Goal: Information Seeking & Learning: Compare options

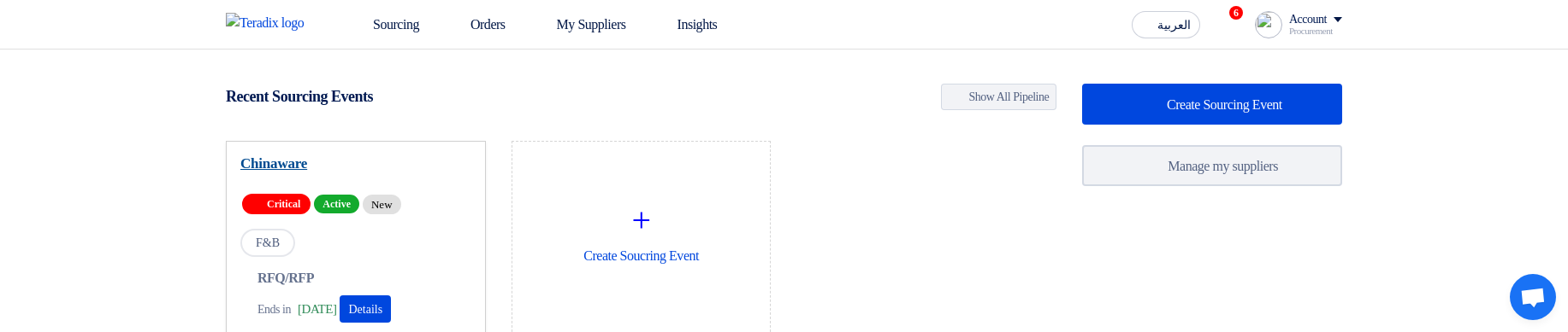
click at [292, 165] on link "Chinaware" at bounding box center [356, 164] width 231 height 17
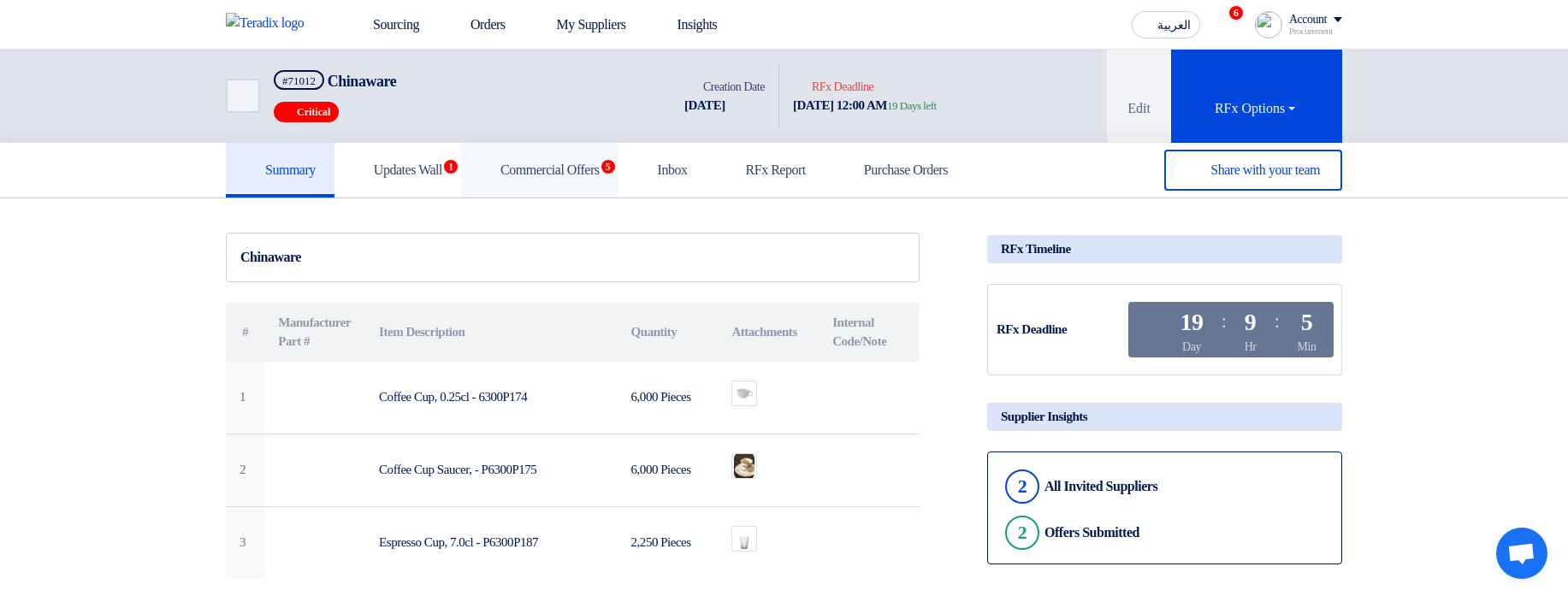
click at [572, 180] on link "Commercial Offers 5" at bounding box center [540, 169] width 157 height 55
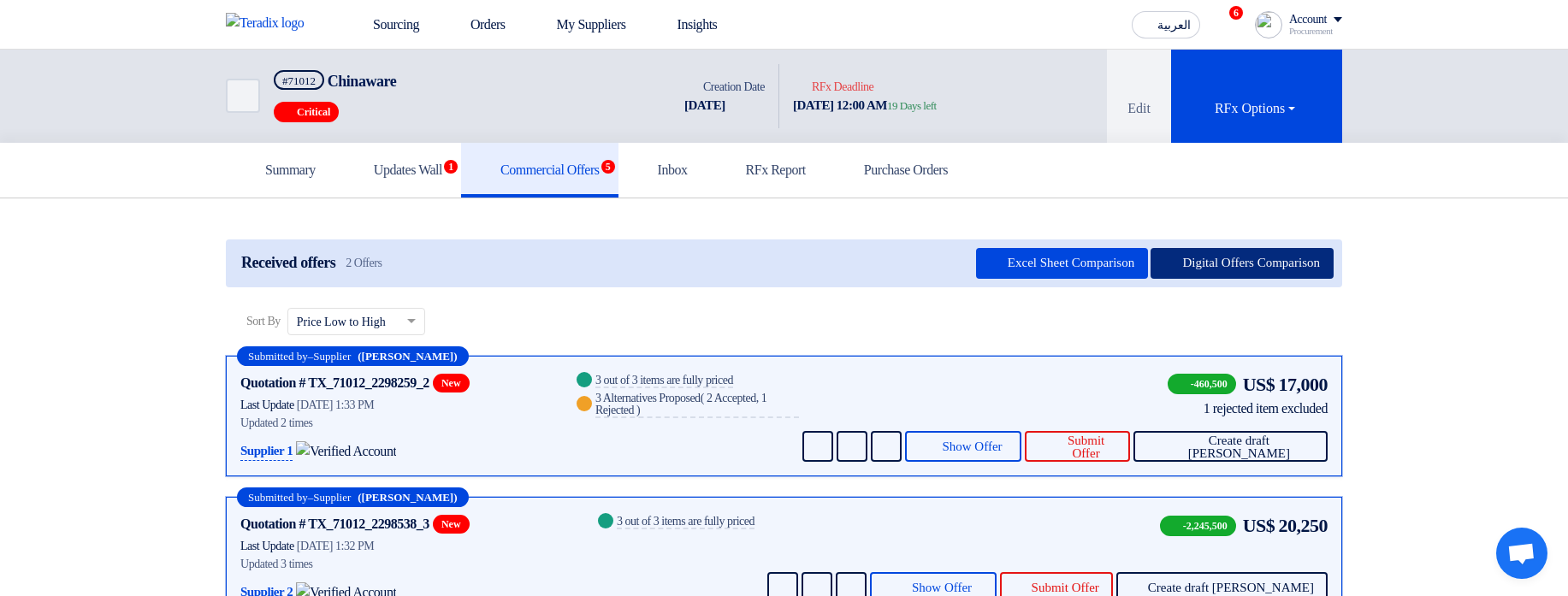
click at [1235, 261] on button "Digital Offers Comparison" at bounding box center [1242, 263] width 183 height 31
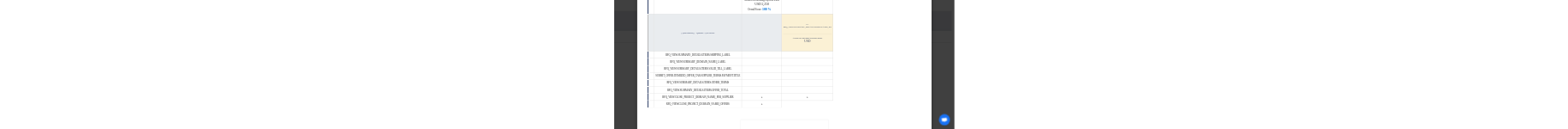
scroll to position [925, 0]
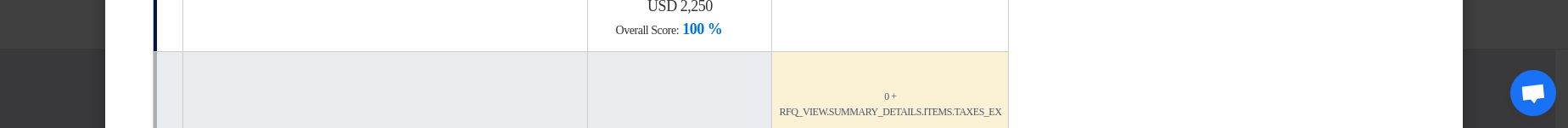
click at [1486, 58] on modal-container "× Offers Comparison Table Techno-commercial Evaluation × Overall × Export as PD…" at bounding box center [784, 64] width 1568 height 128
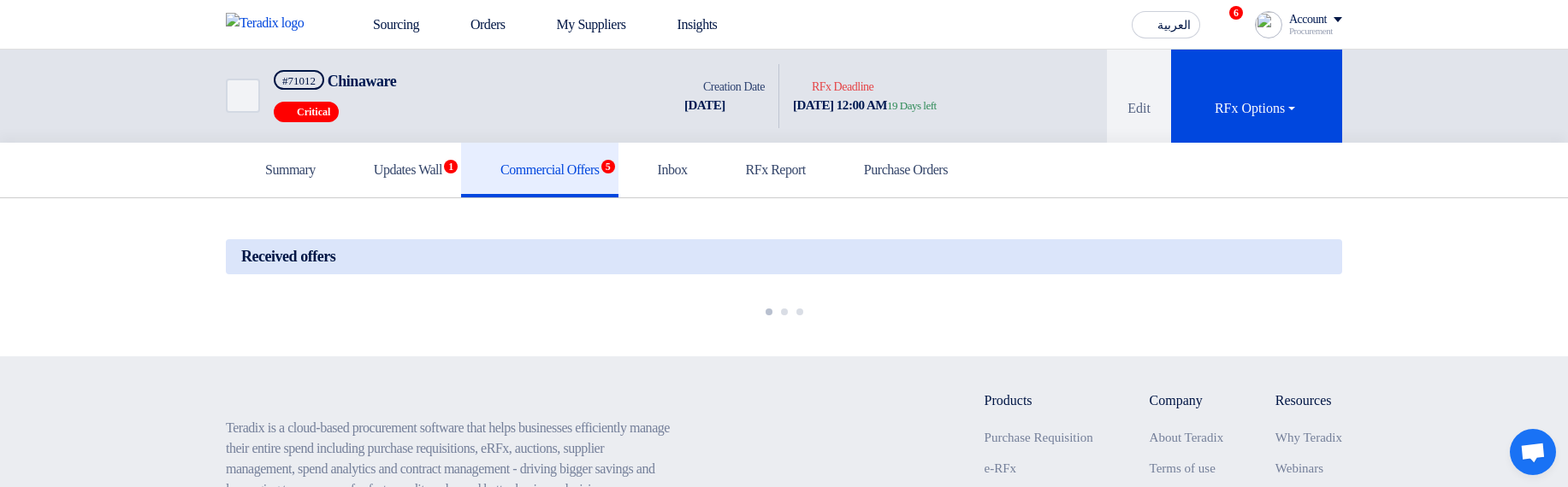
click at [1090, 322] on div at bounding box center [784, 309] width 1116 height 27
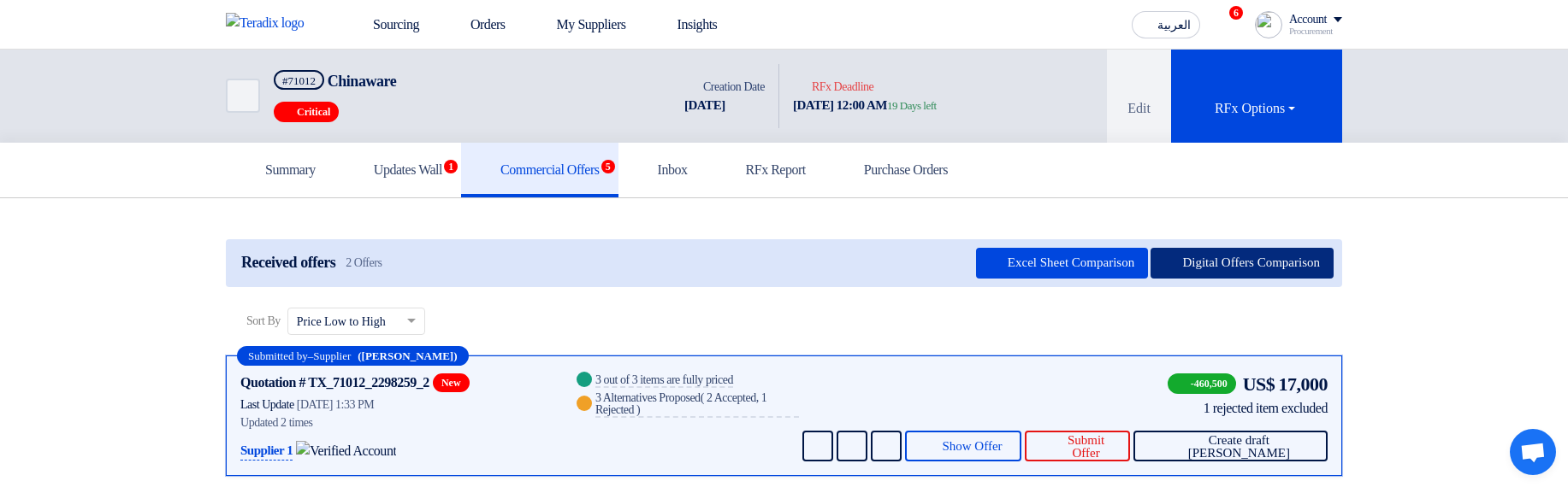
click at [1221, 266] on button "Digital Offers Comparison" at bounding box center [1242, 263] width 183 height 31
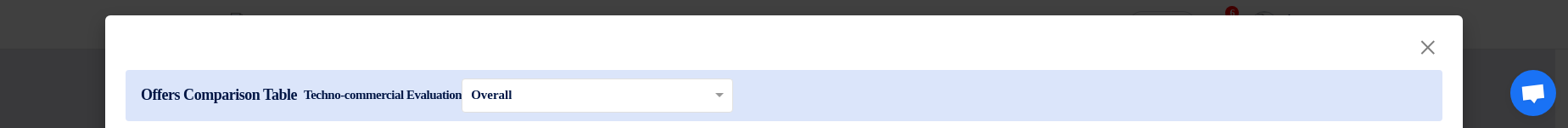
click at [72, 50] on modal-container "× Offers Comparison Table Techno-commercial Evaluation × Overall ×" at bounding box center [784, 64] width 1568 height 128
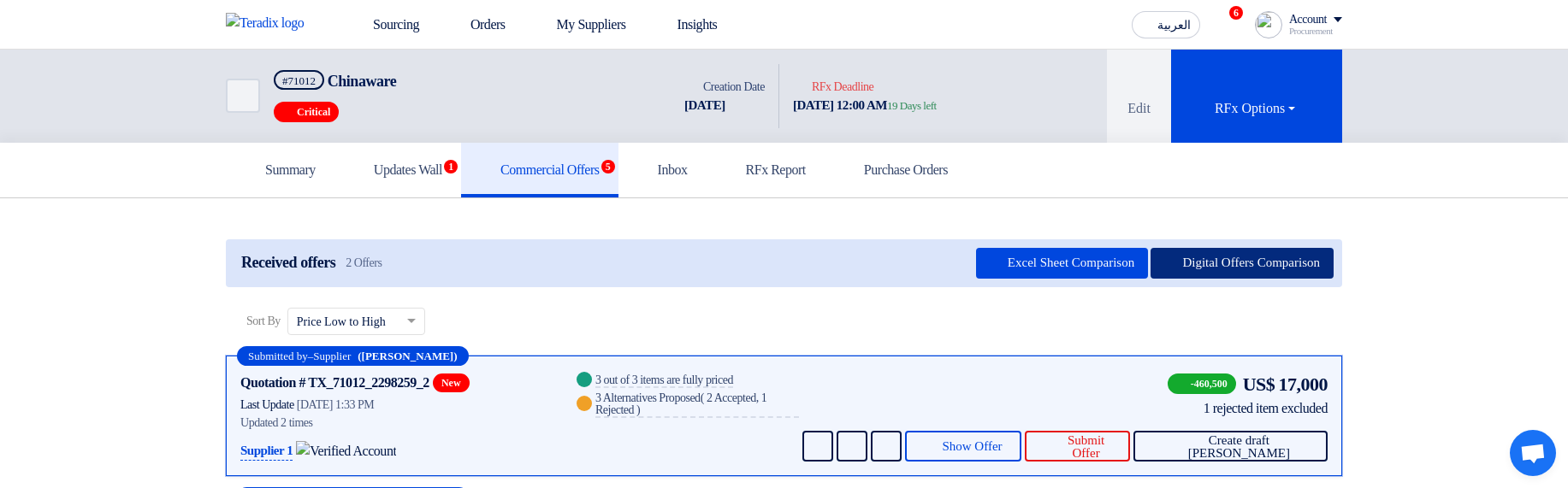
click at [1315, 255] on button "Digital Offers Comparison" at bounding box center [1242, 263] width 183 height 31
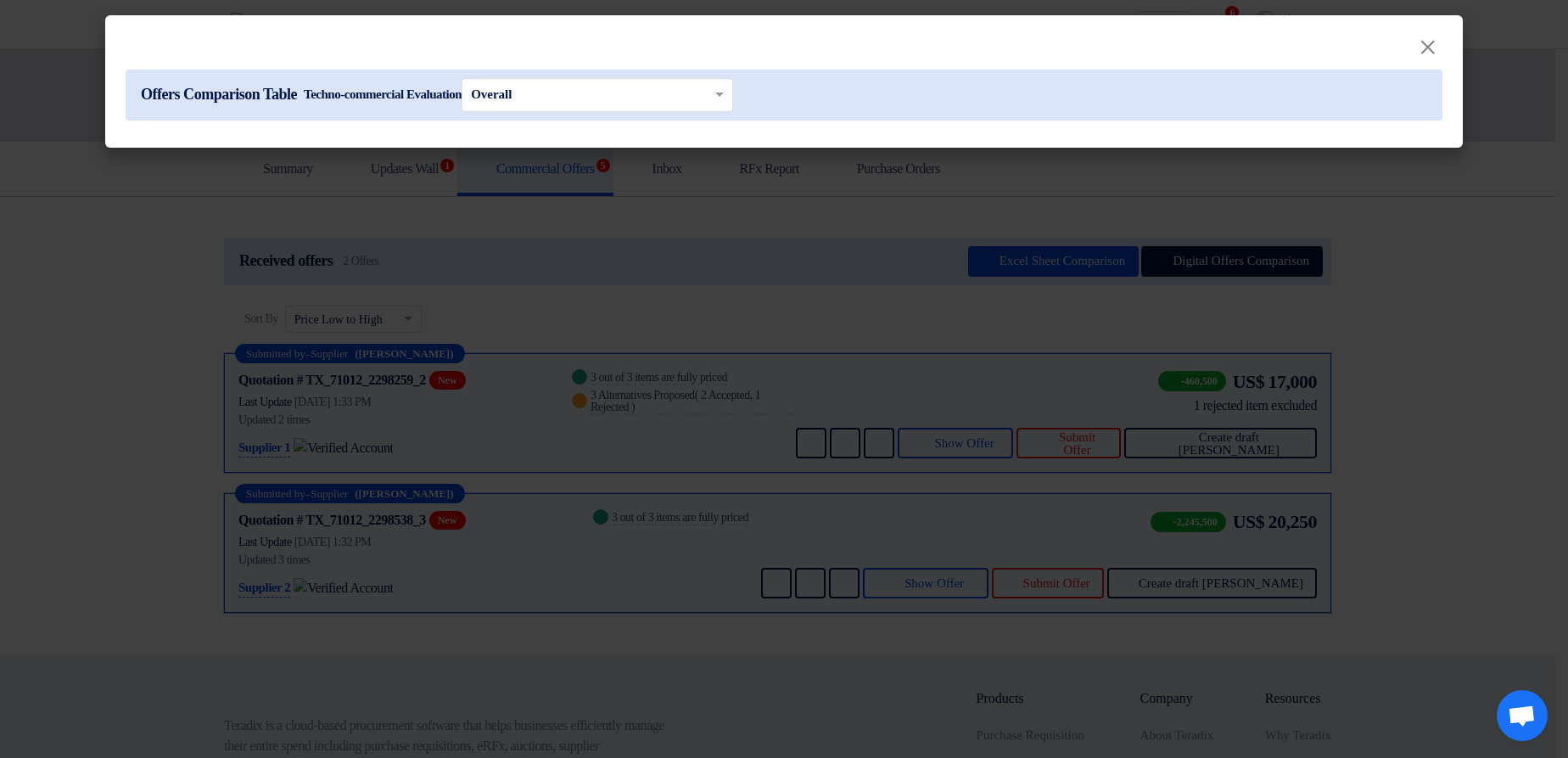
click at [1385, 322] on modal-container "× Offers Comparison Table Techno-commercial Evaluation × Overall ×" at bounding box center [784, 379] width 1568 height 758
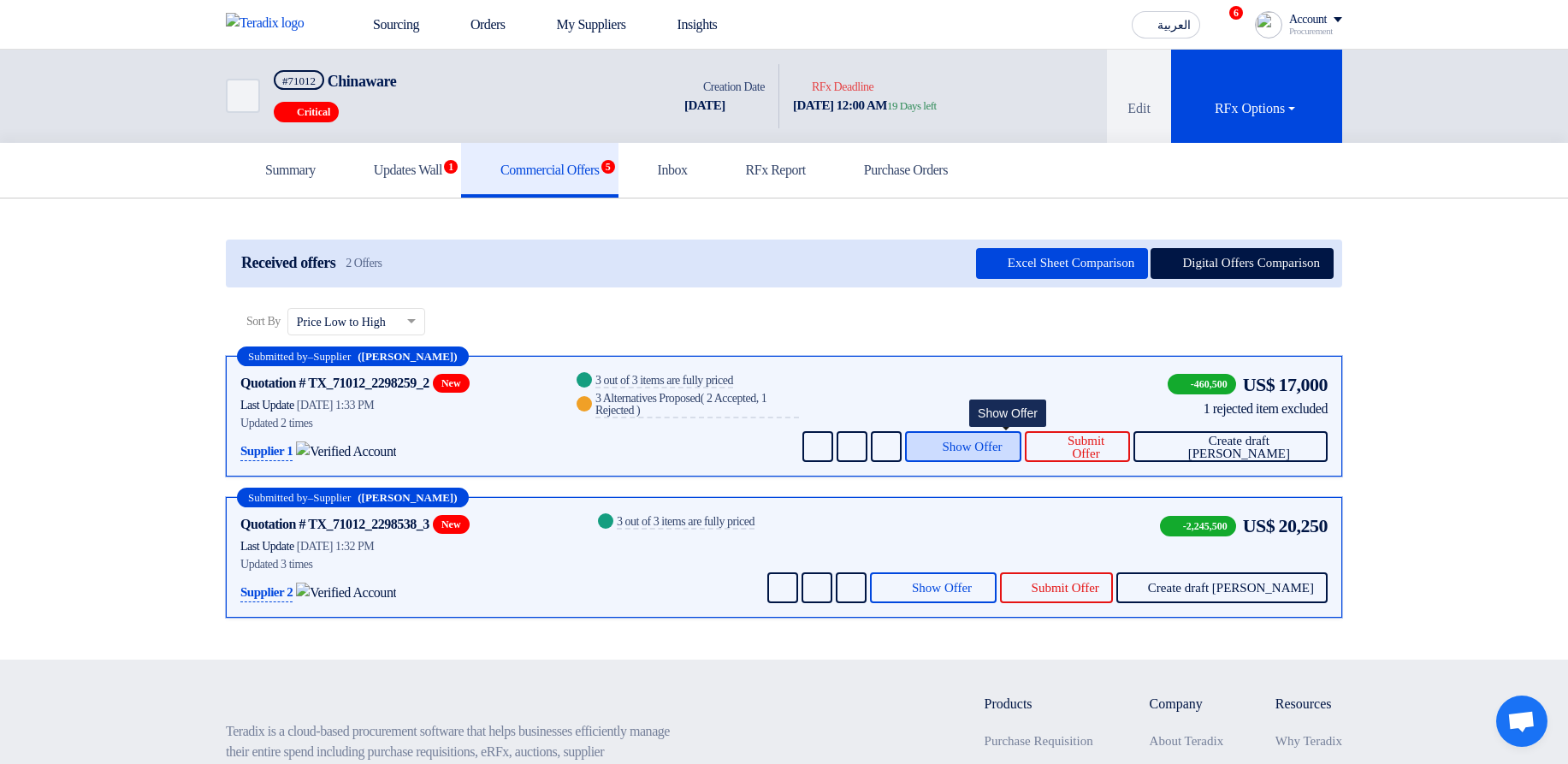
click at [988, 325] on button "Show Offer" at bounding box center [963, 445] width 118 height 31
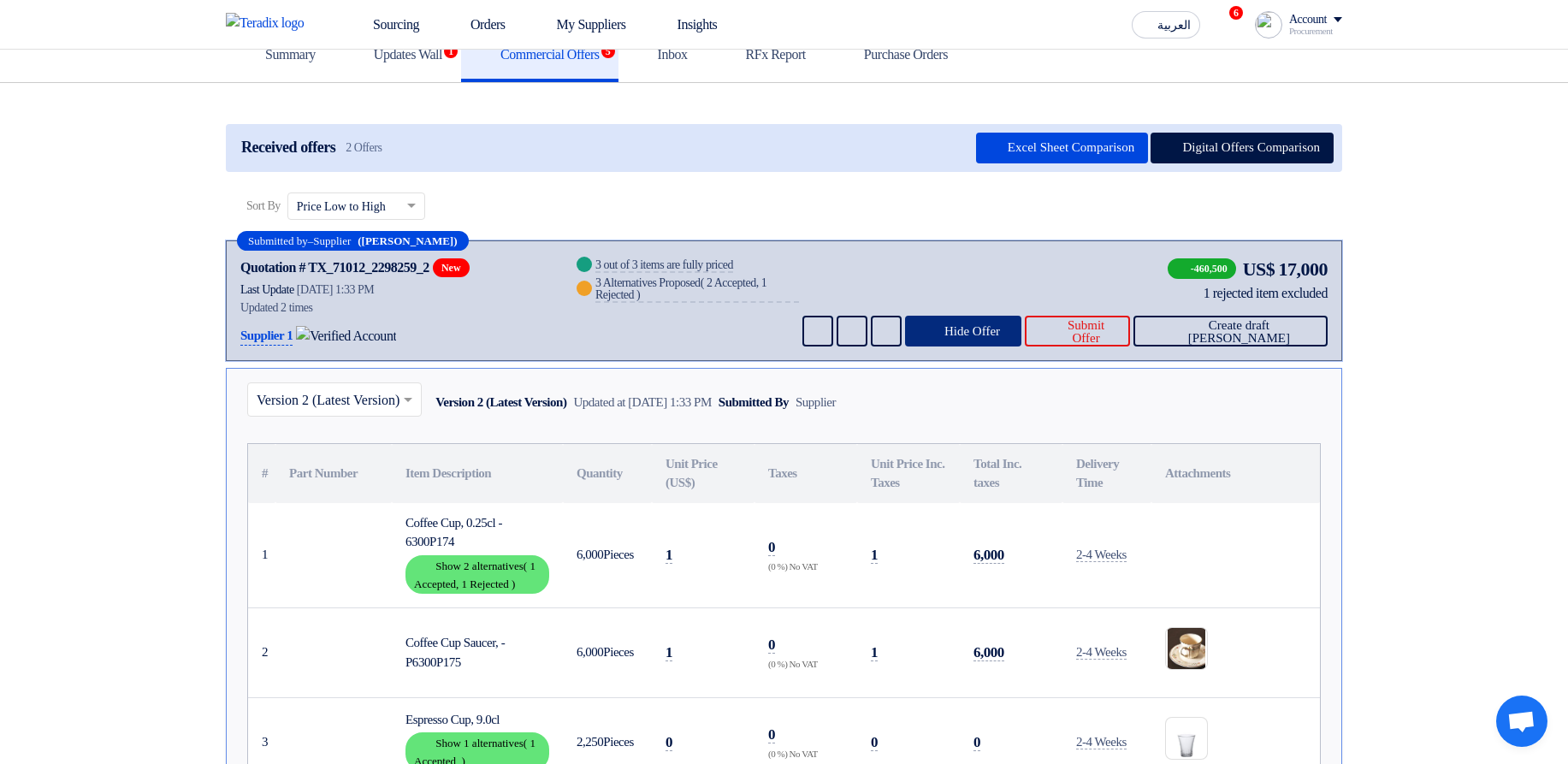
scroll to position [307, 0]
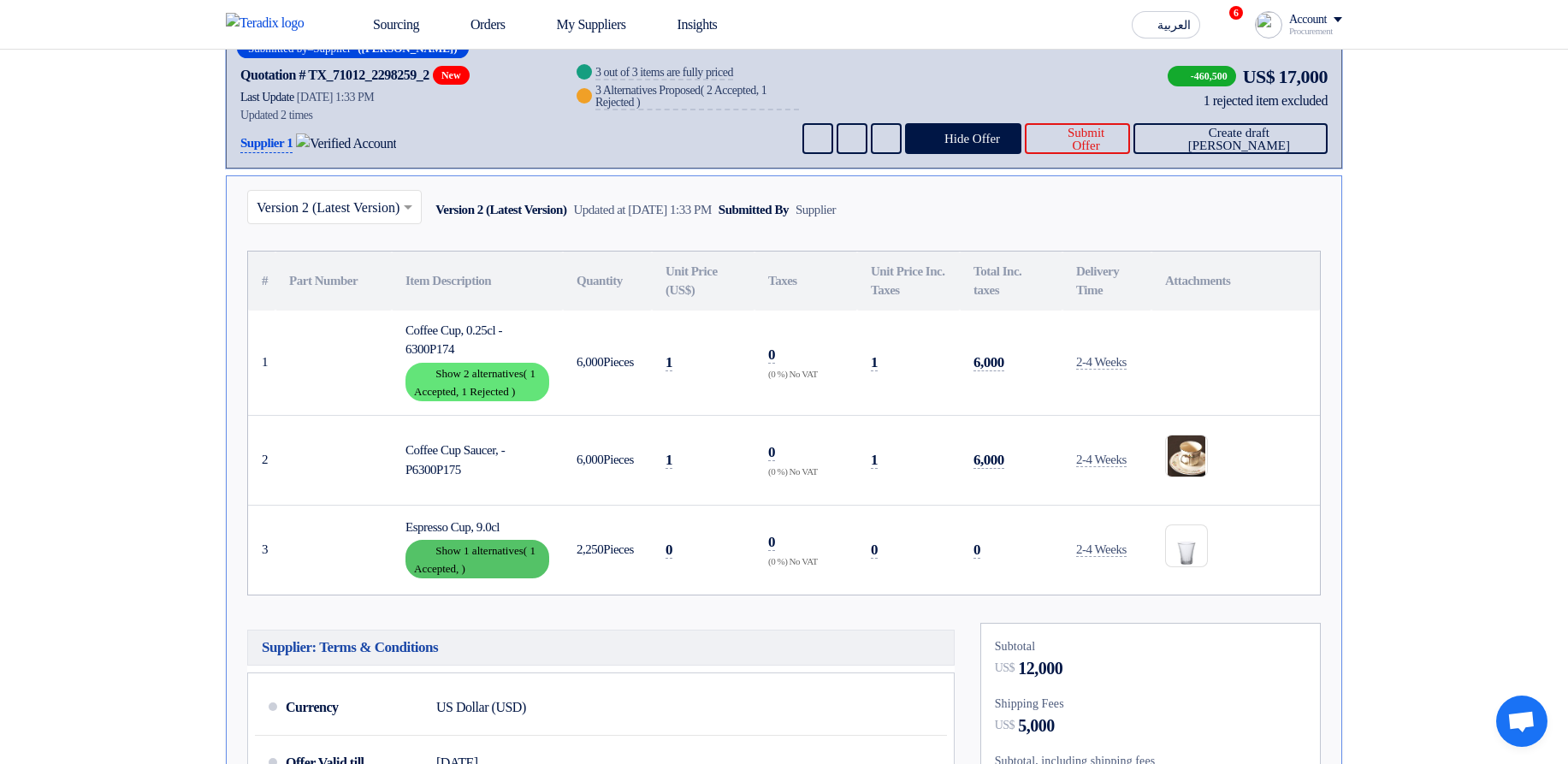
click at [510, 325] on div "Show details Show 1 alternatives ( 1 Accepted, )" at bounding box center [477, 559] width 144 height 39
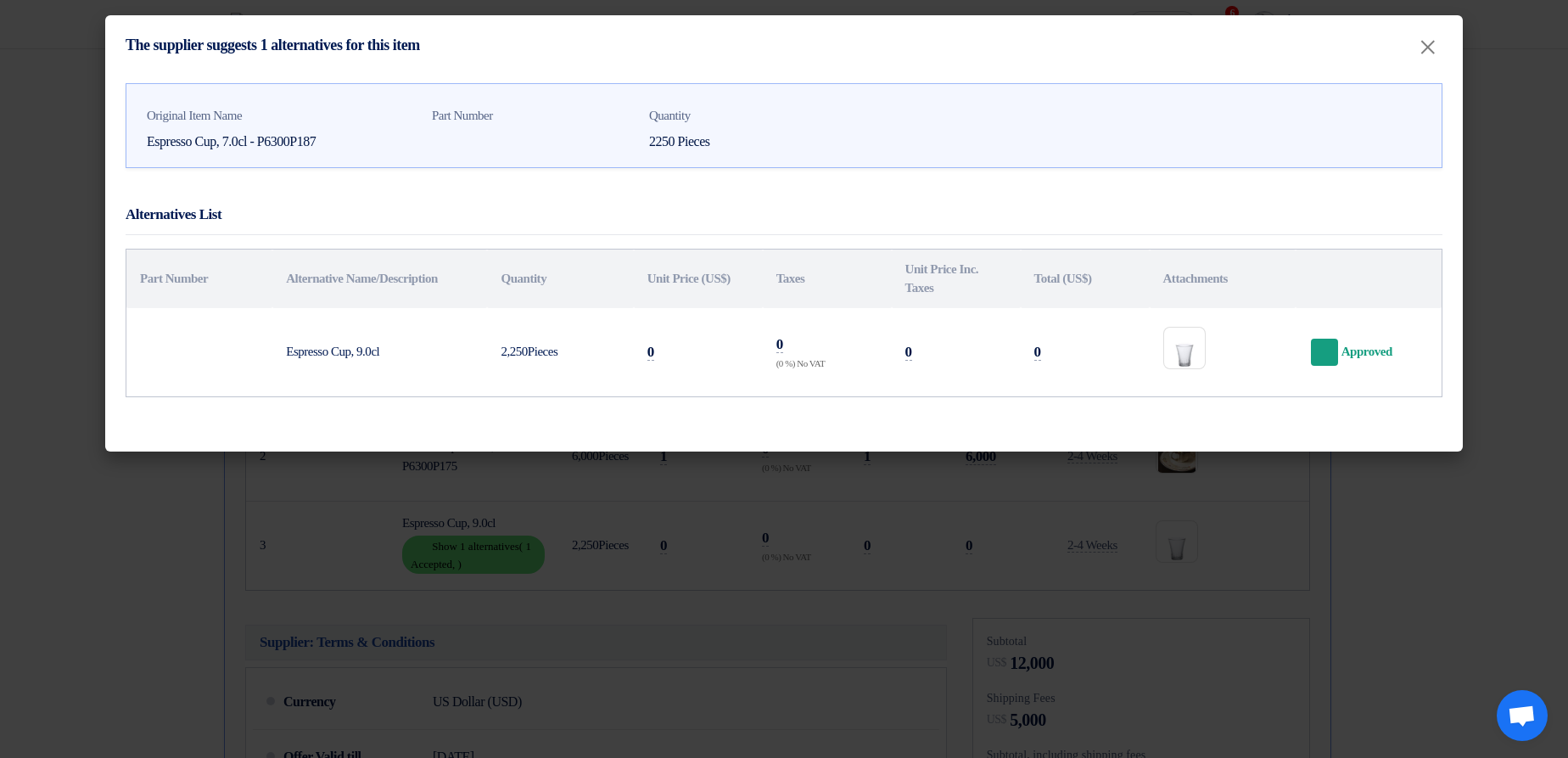
click at [915, 322] on modal-container "The supplier suggests 1 alternatives for this item × Original Item Name Espress…" at bounding box center [784, 379] width 1568 height 758
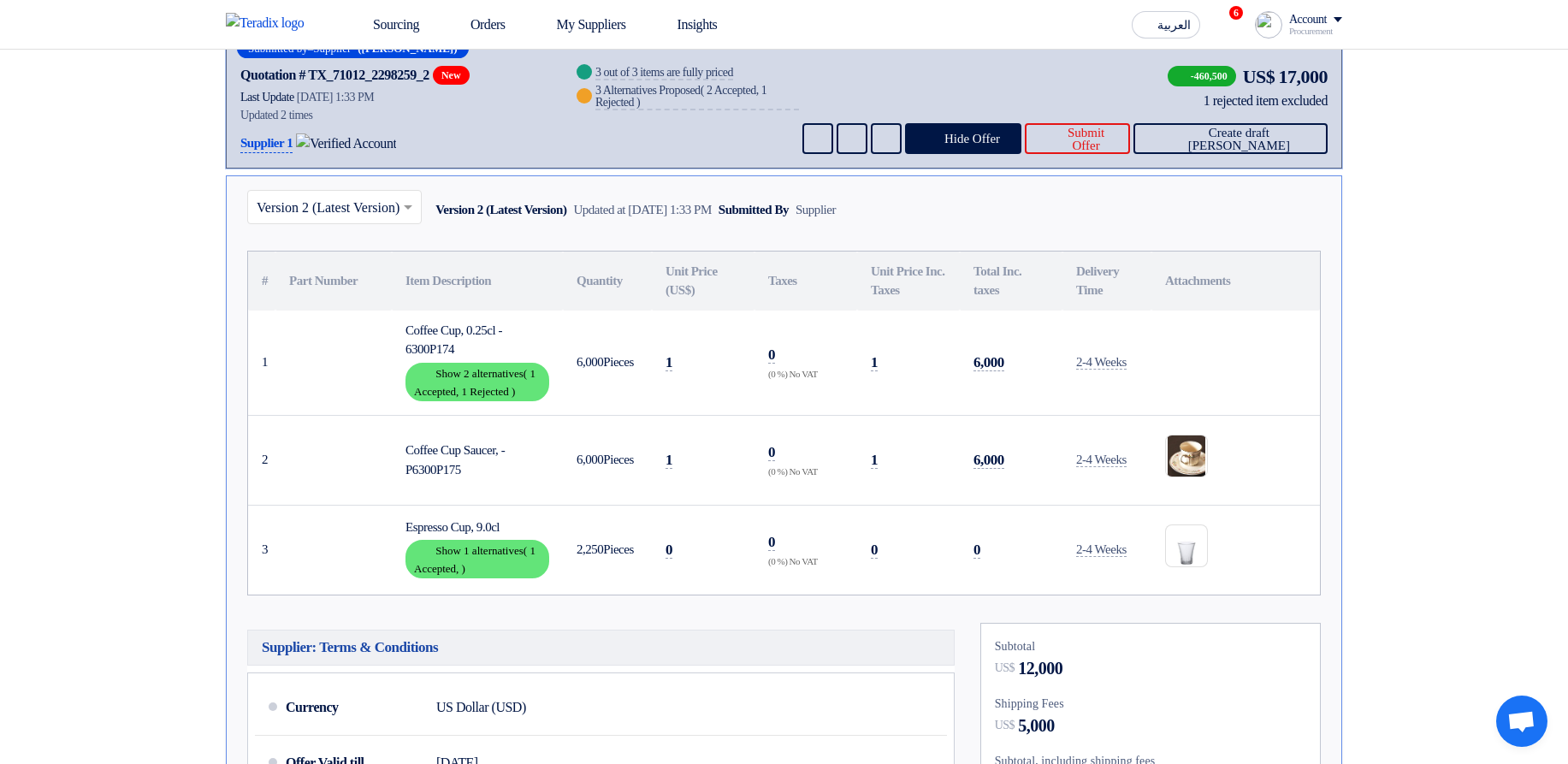
scroll to position [206, 0]
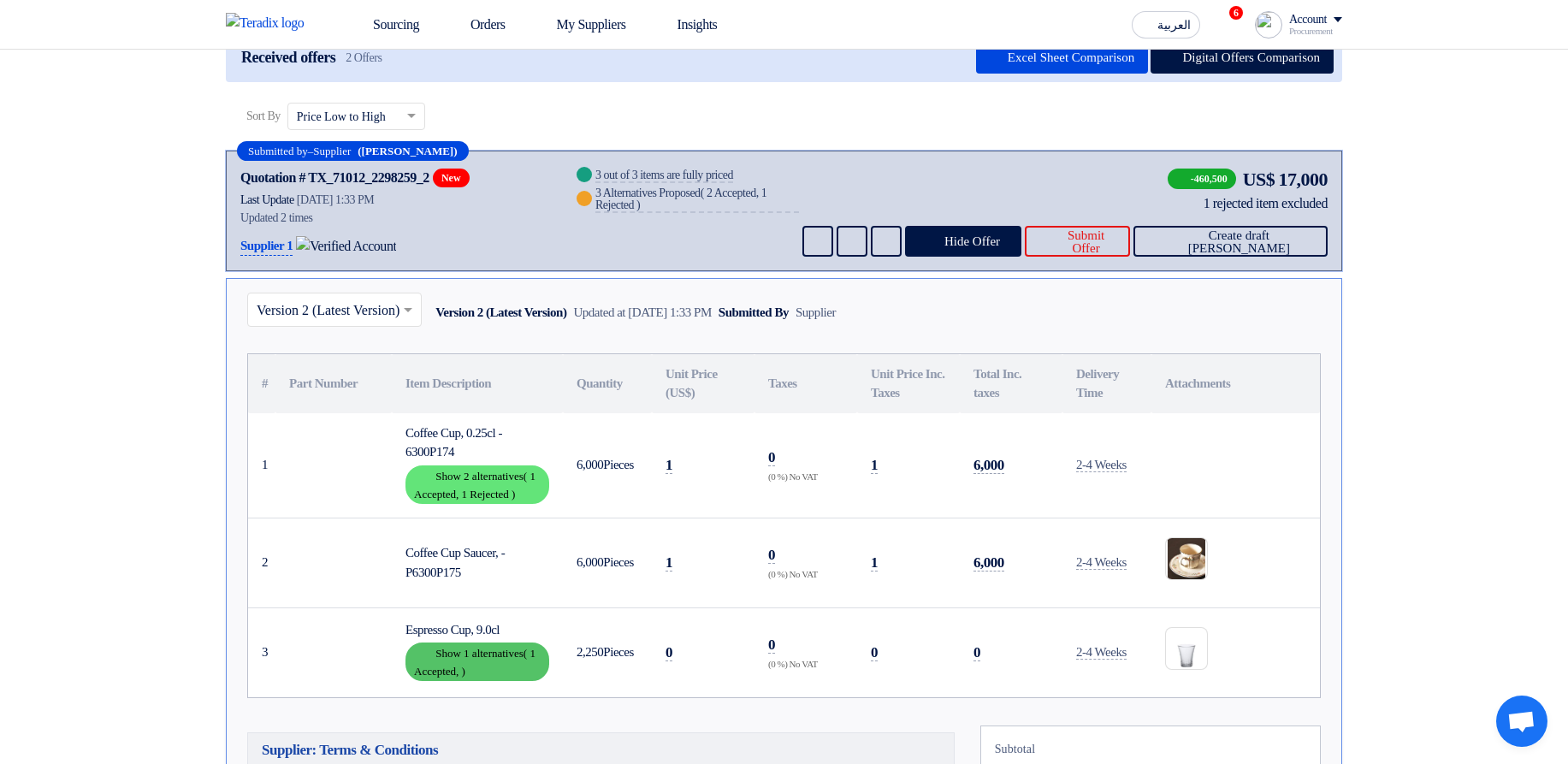
click at [466, 325] on span "1 Accepted," at bounding box center [474, 661] width 121 height 31
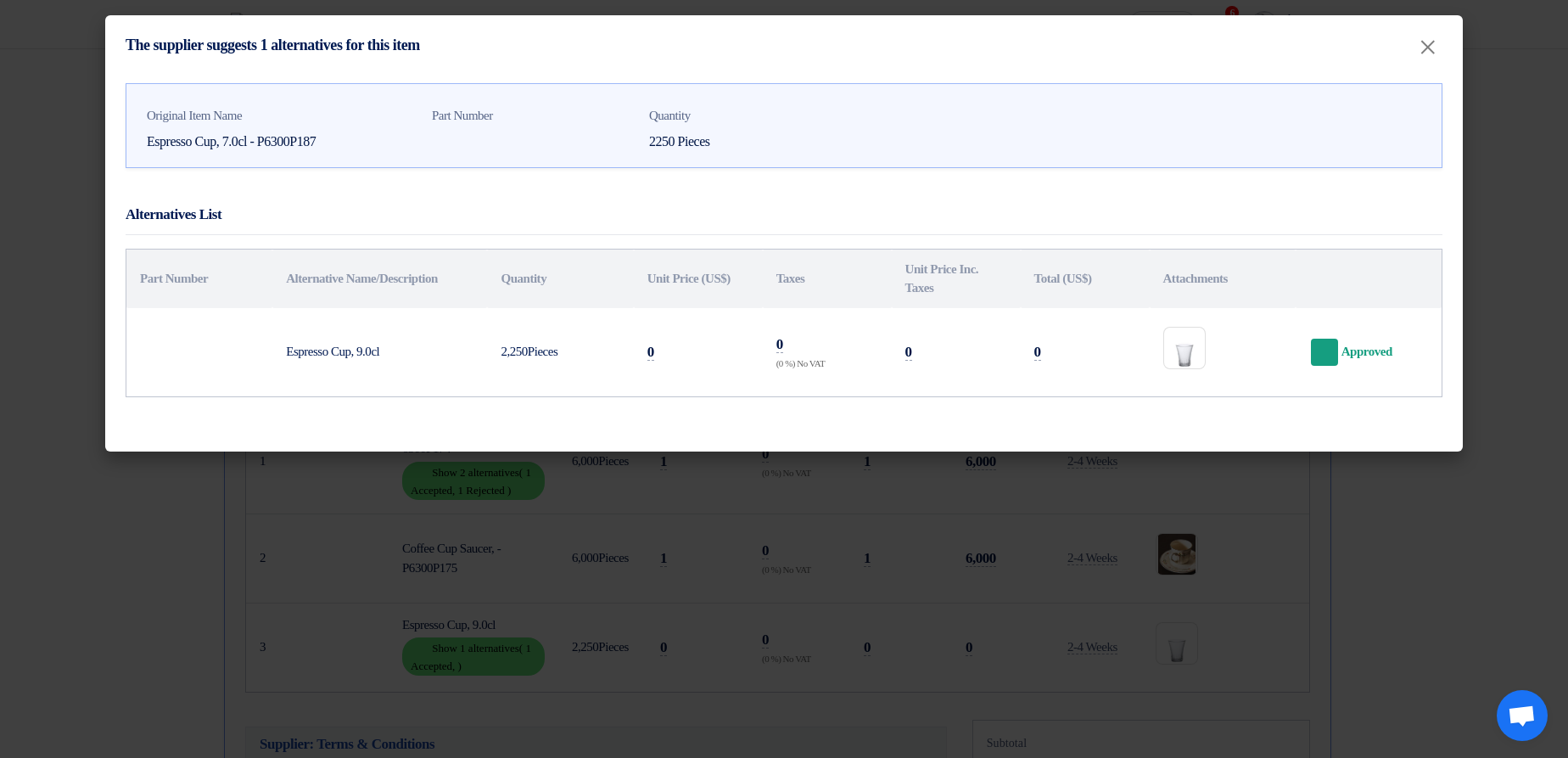
click at [1078, 322] on modal-container "The supplier suggests 1 alternatives for this item × Original Item Name Espress…" at bounding box center [784, 379] width 1568 height 758
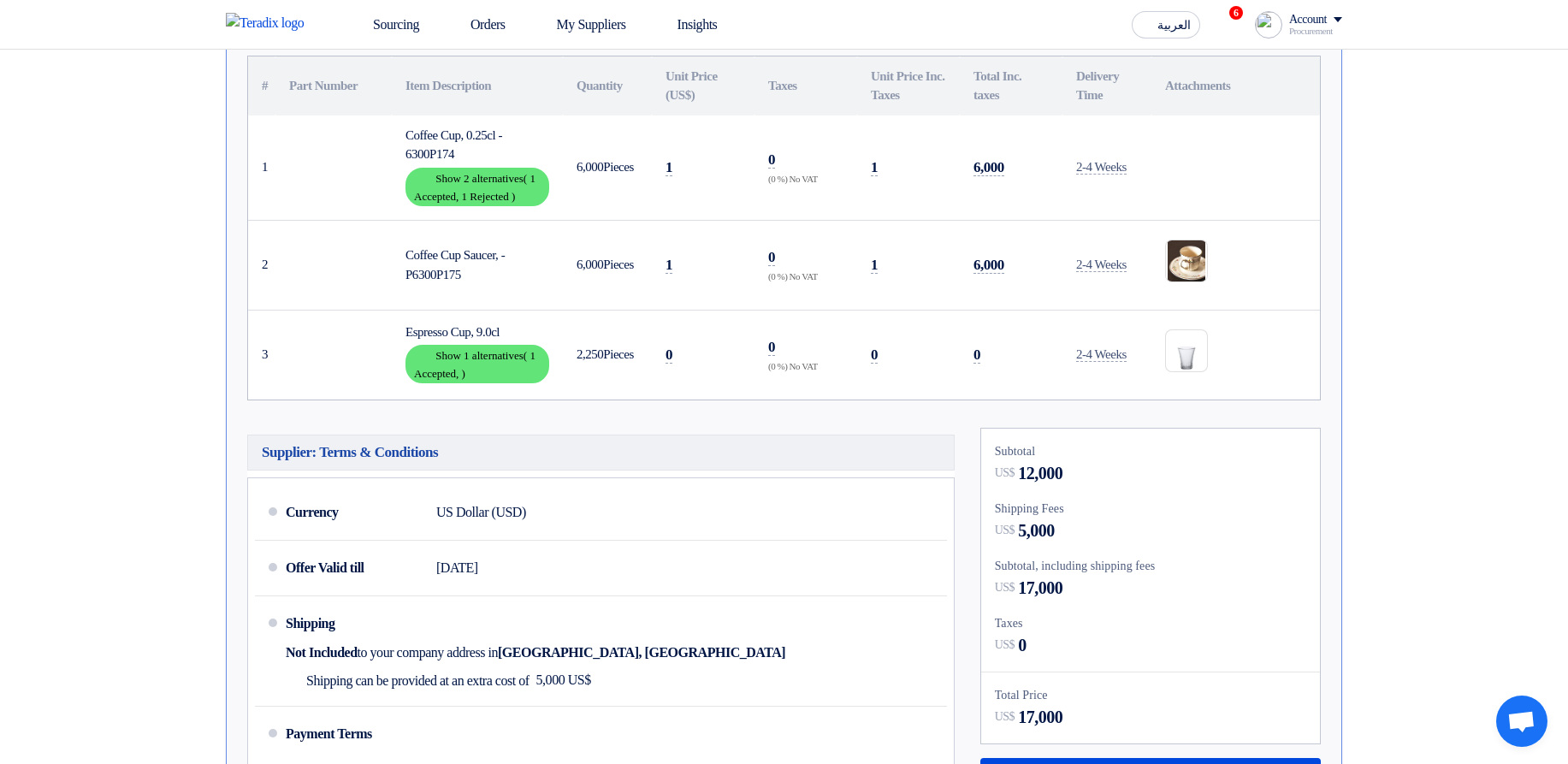
scroll to position [307, 0]
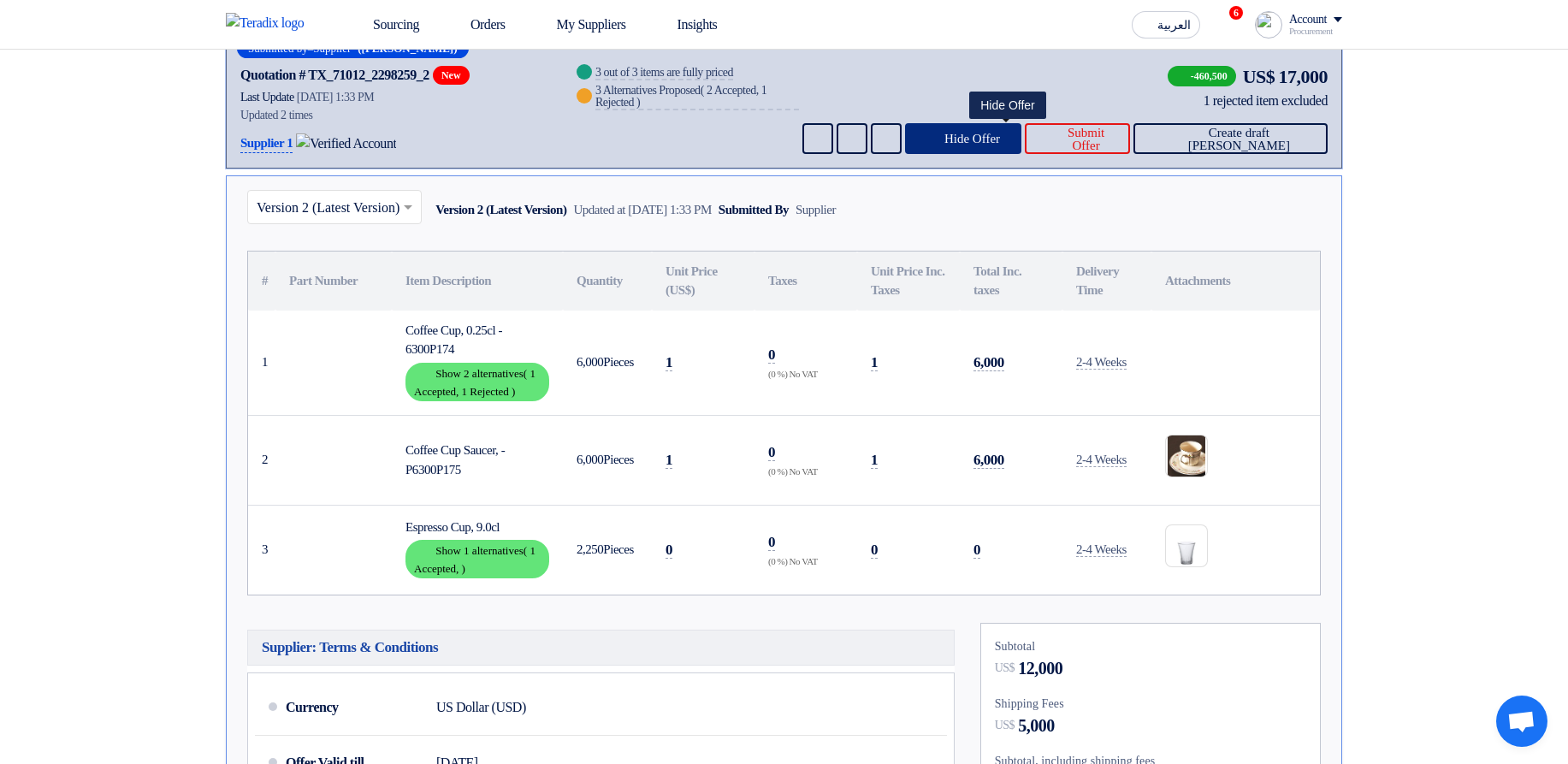
click at [1000, 134] on span "Hide Offer" at bounding box center [972, 139] width 56 height 13
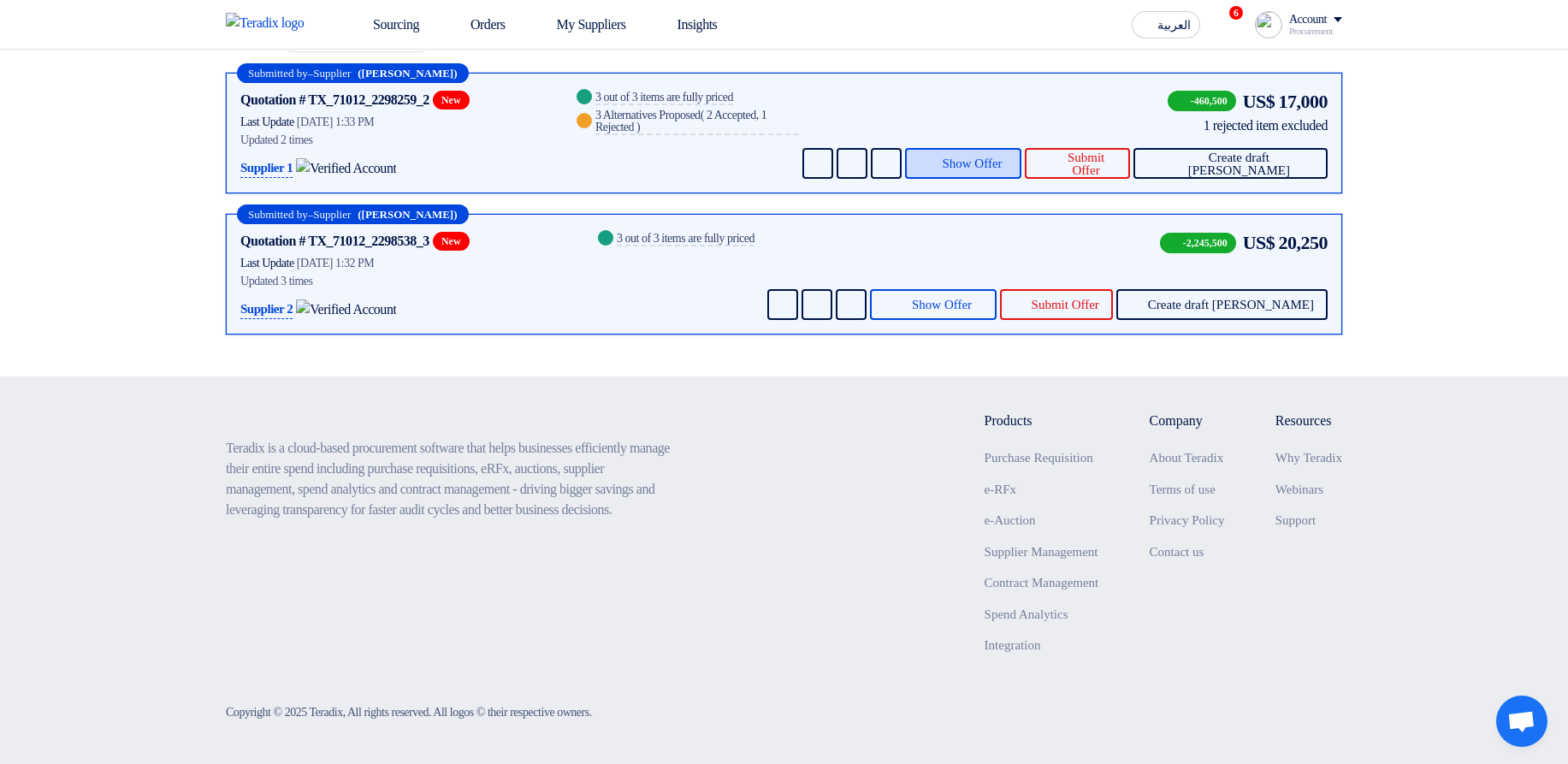
scroll to position [281, 0]
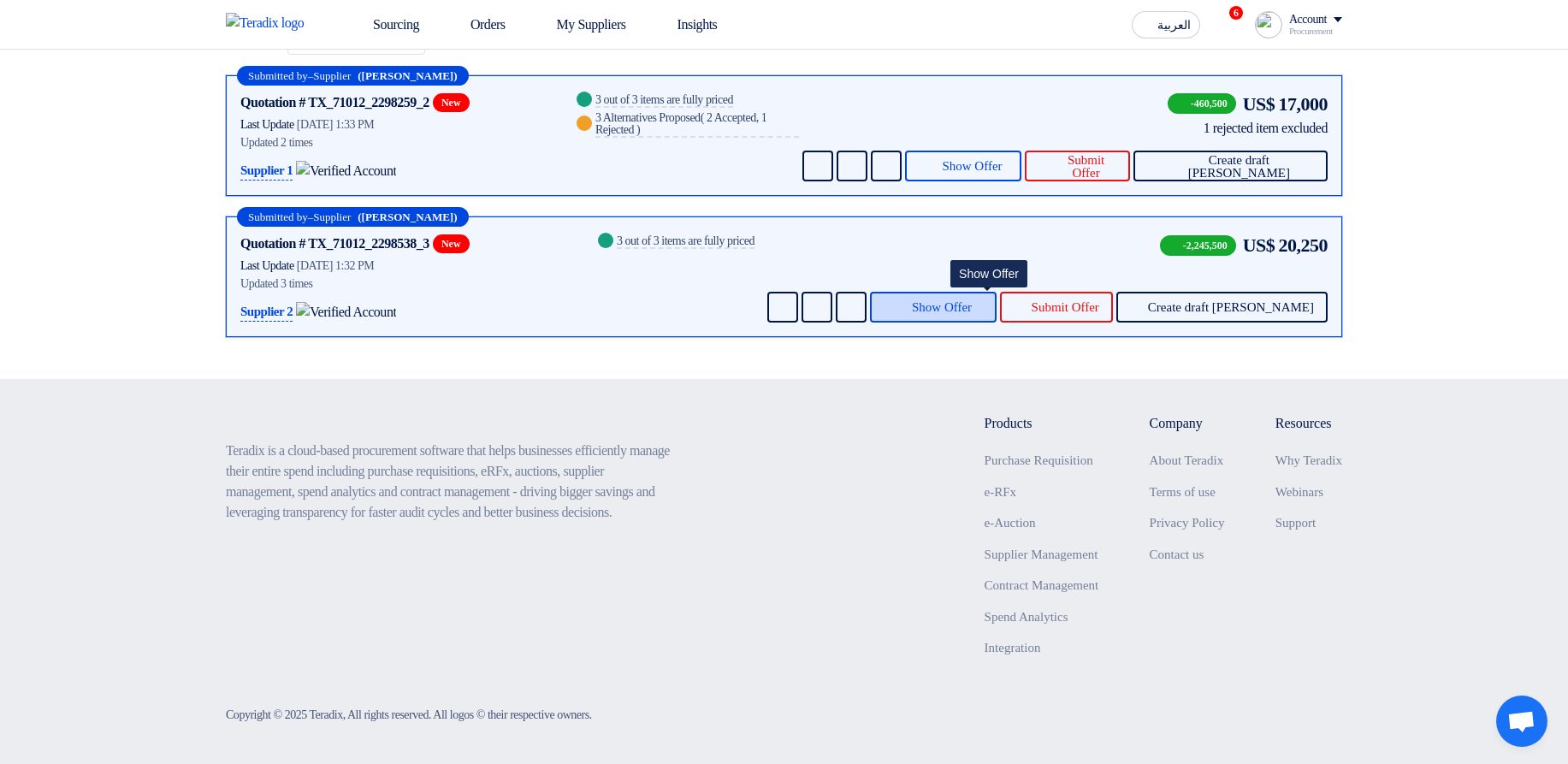
drag, startPoint x: 991, startPoint y: 305, endPoint x: 1007, endPoint y: 319, distance: 21.3
click at [972, 306] on span "Show Offer" at bounding box center [941, 307] width 60 height 13
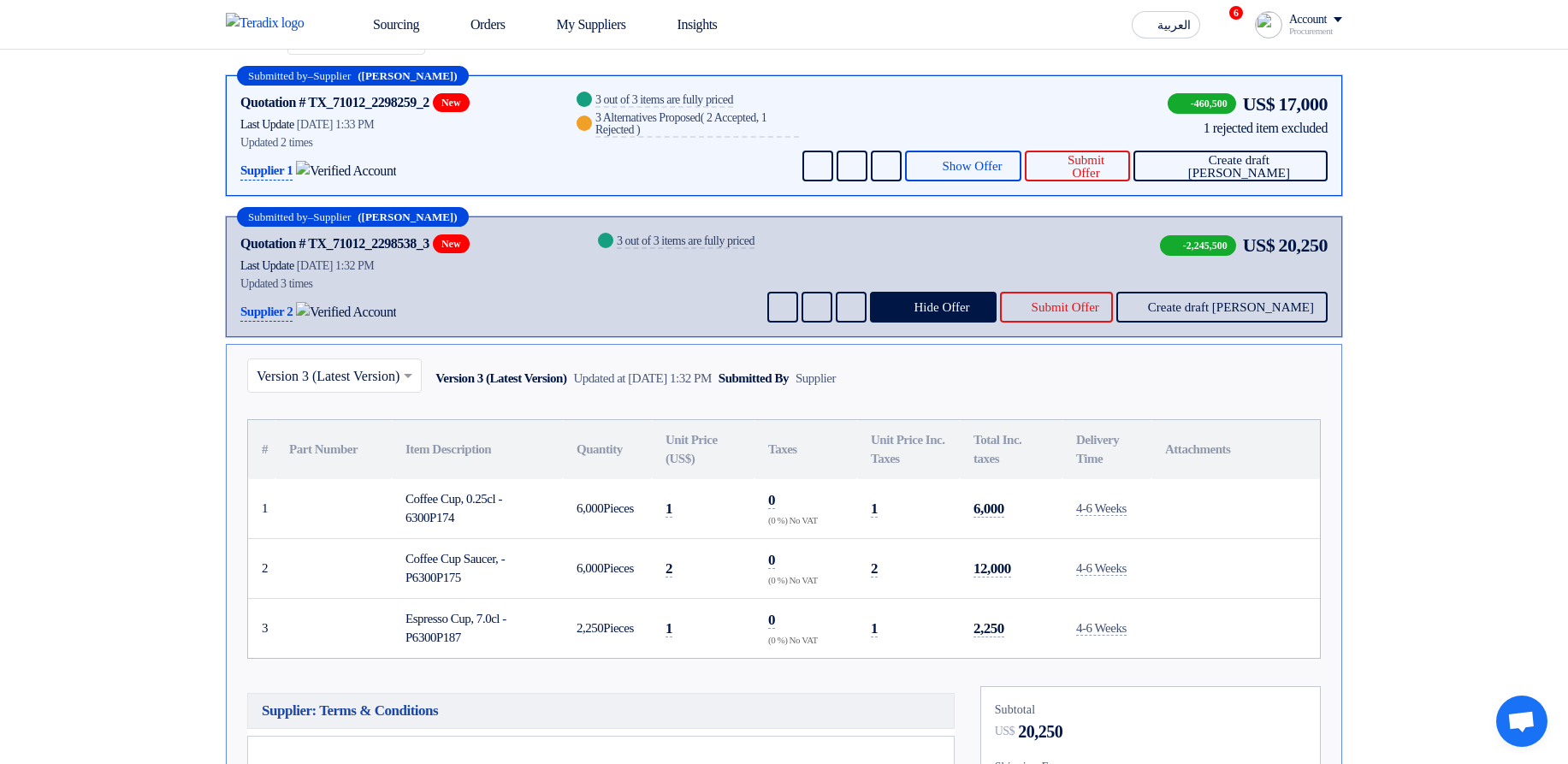
click at [1146, 325] on td "4-6 Weeks" at bounding box center [1107, 568] width 89 height 60
click at [969, 308] on span "Hide Offer" at bounding box center [941, 307] width 56 height 13
